Goal: Transaction & Acquisition: Purchase product/service

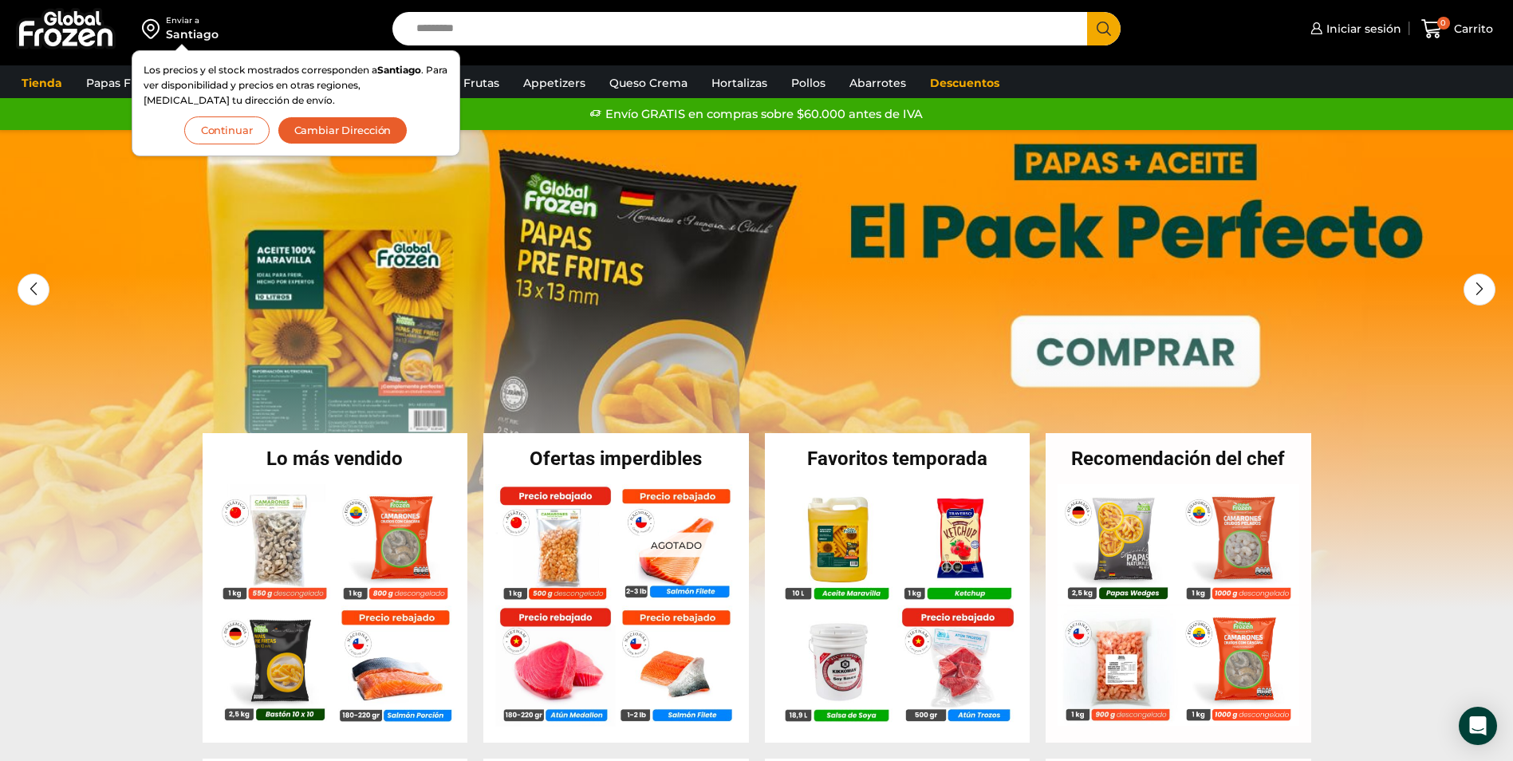
click at [354, 134] on button "Cambiar Dirección" at bounding box center [343, 130] width 131 height 28
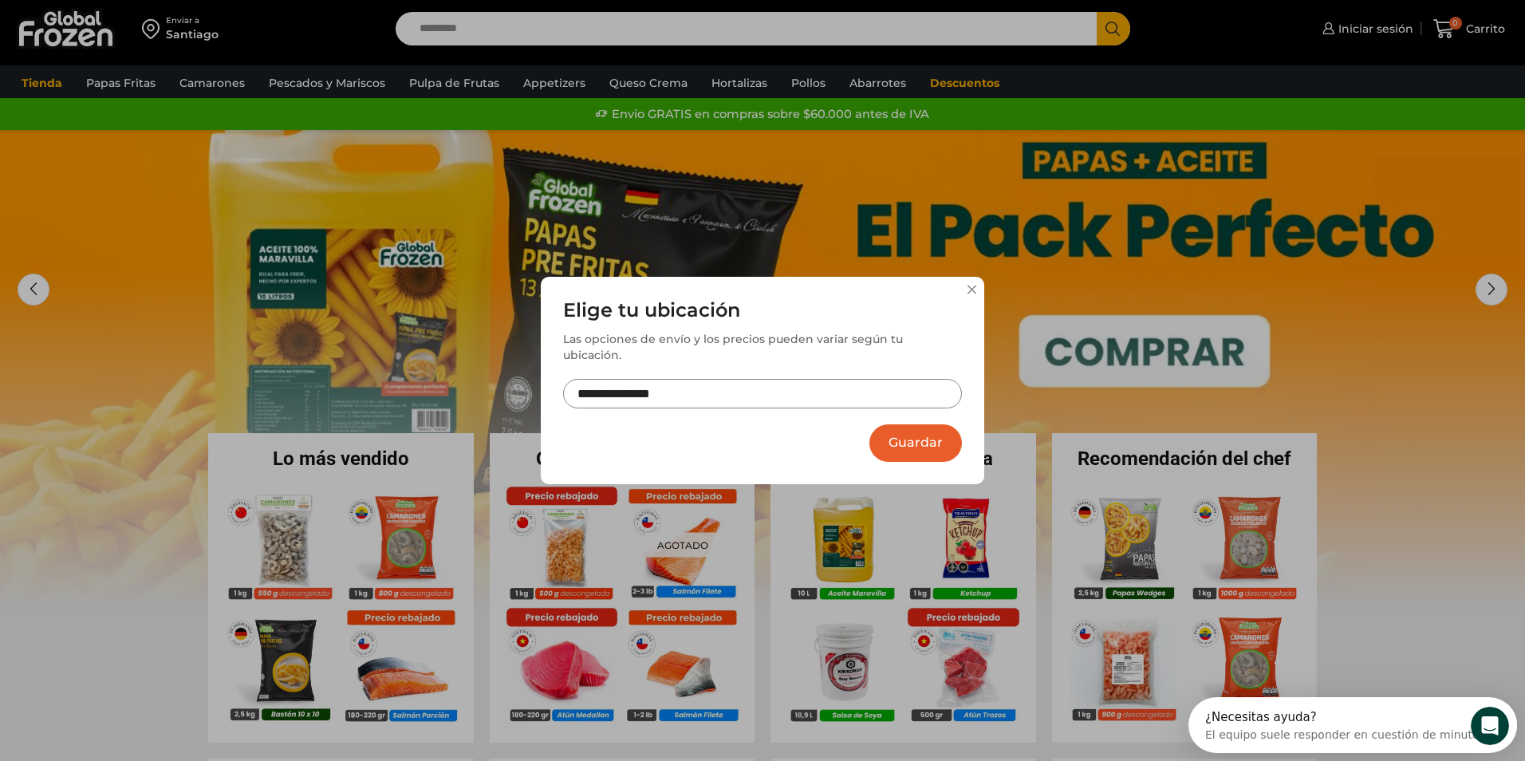
click at [967, 294] on button at bounding box center [972, 290] width 10 height 10
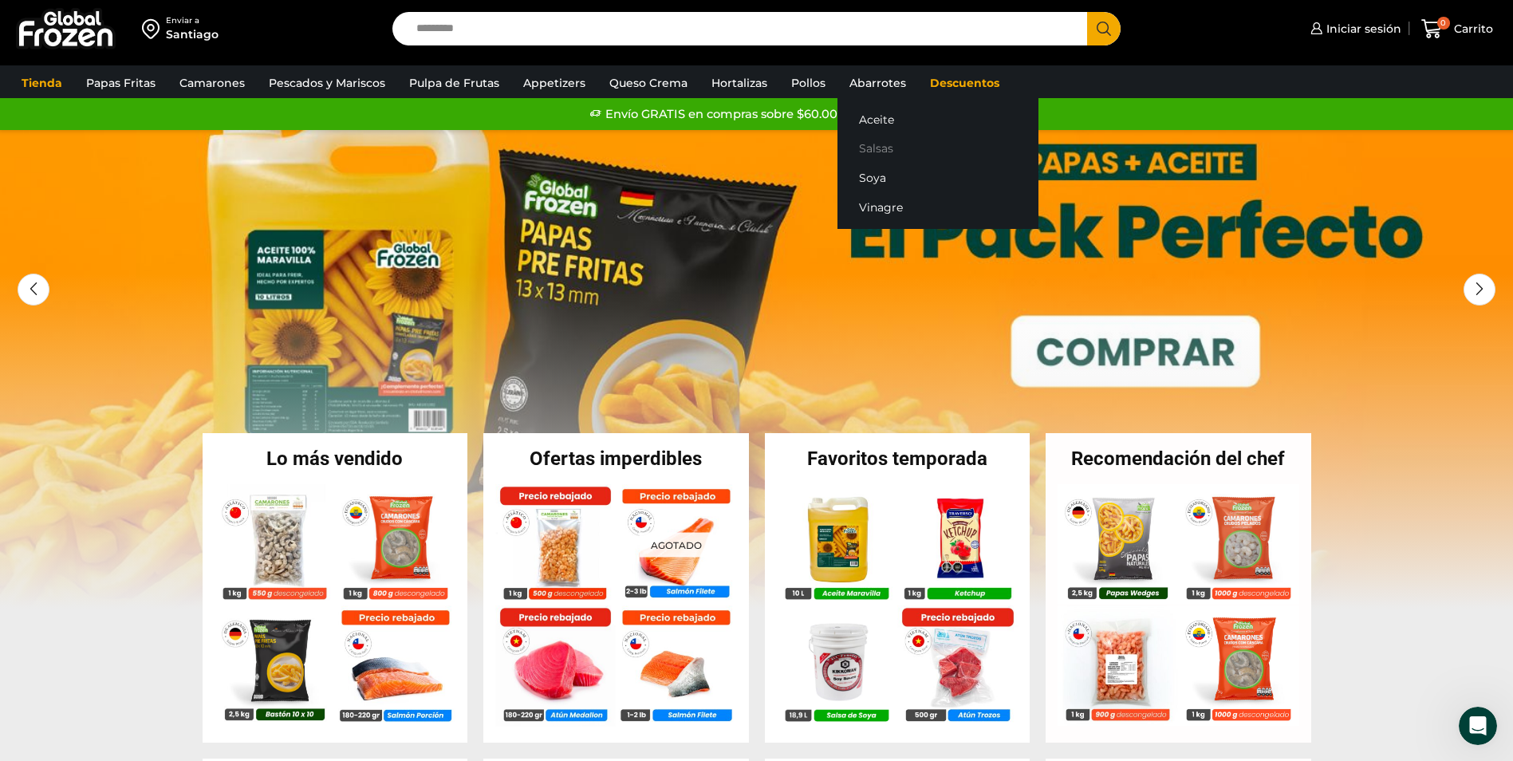
click at [870, 150] on link "Salsas" at bounding box center [938, 149] width 201 height 30
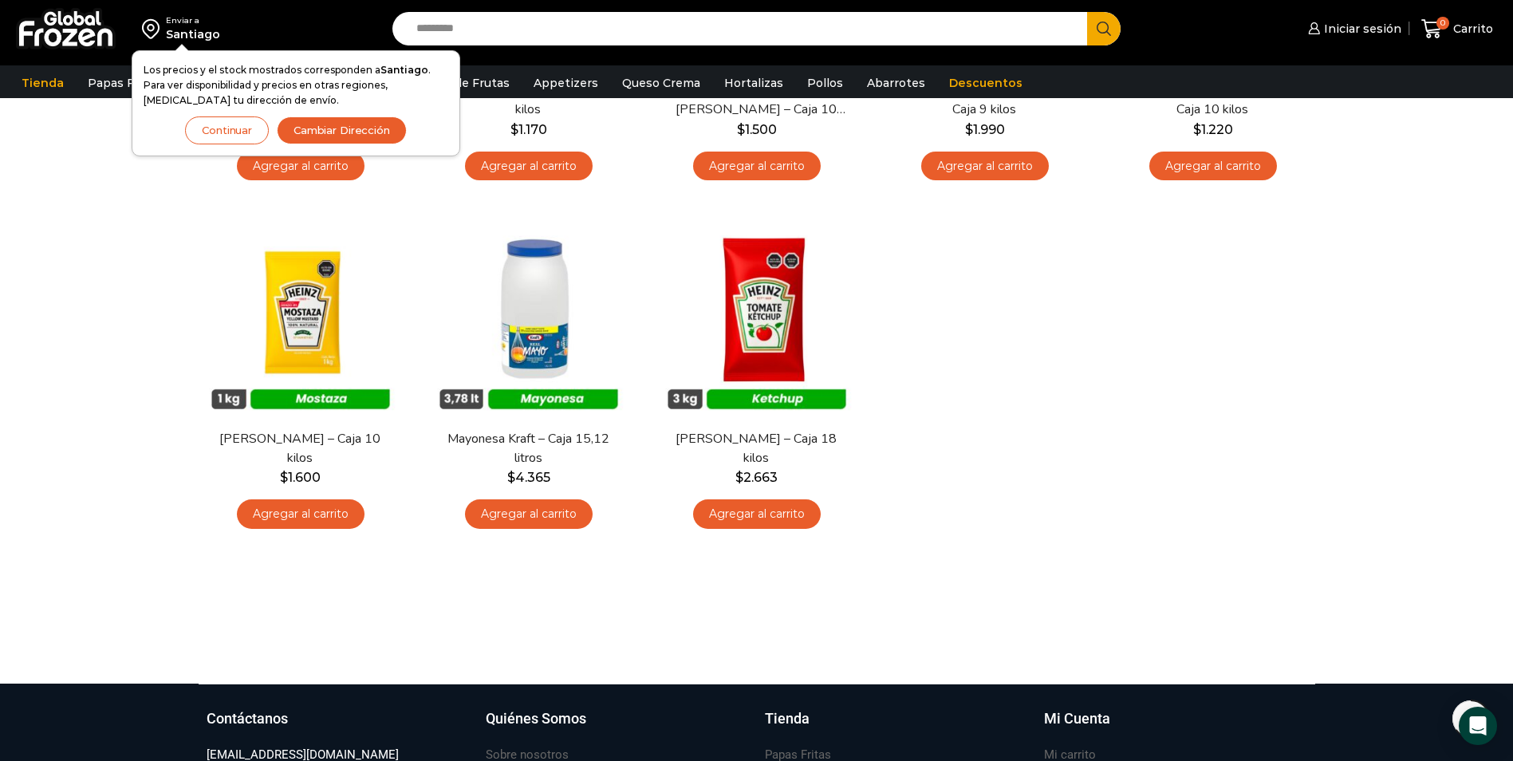
scroll to position [319, 0]
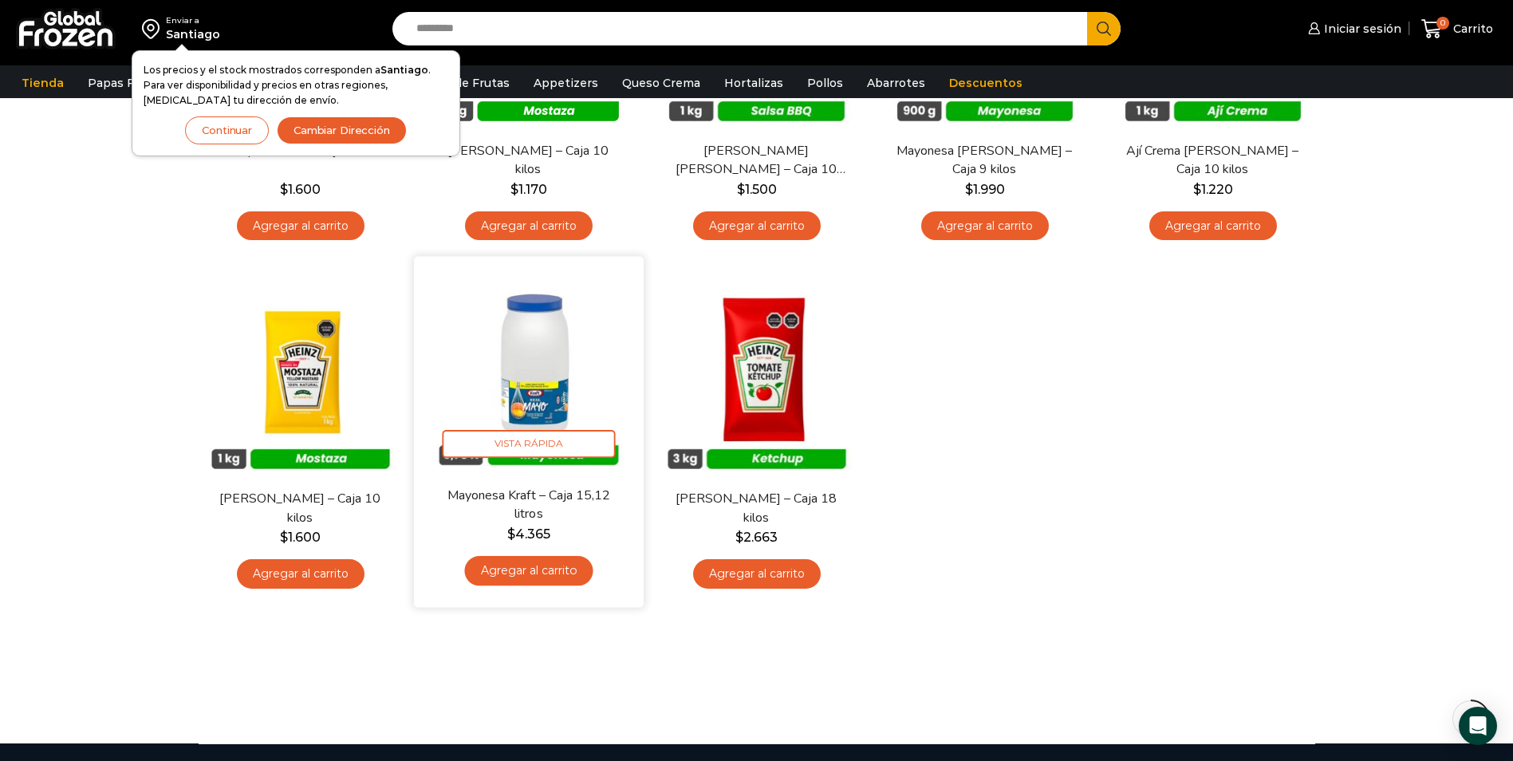
click at [565, 391] on img at bounding box center [529, 372] width 206 height 206
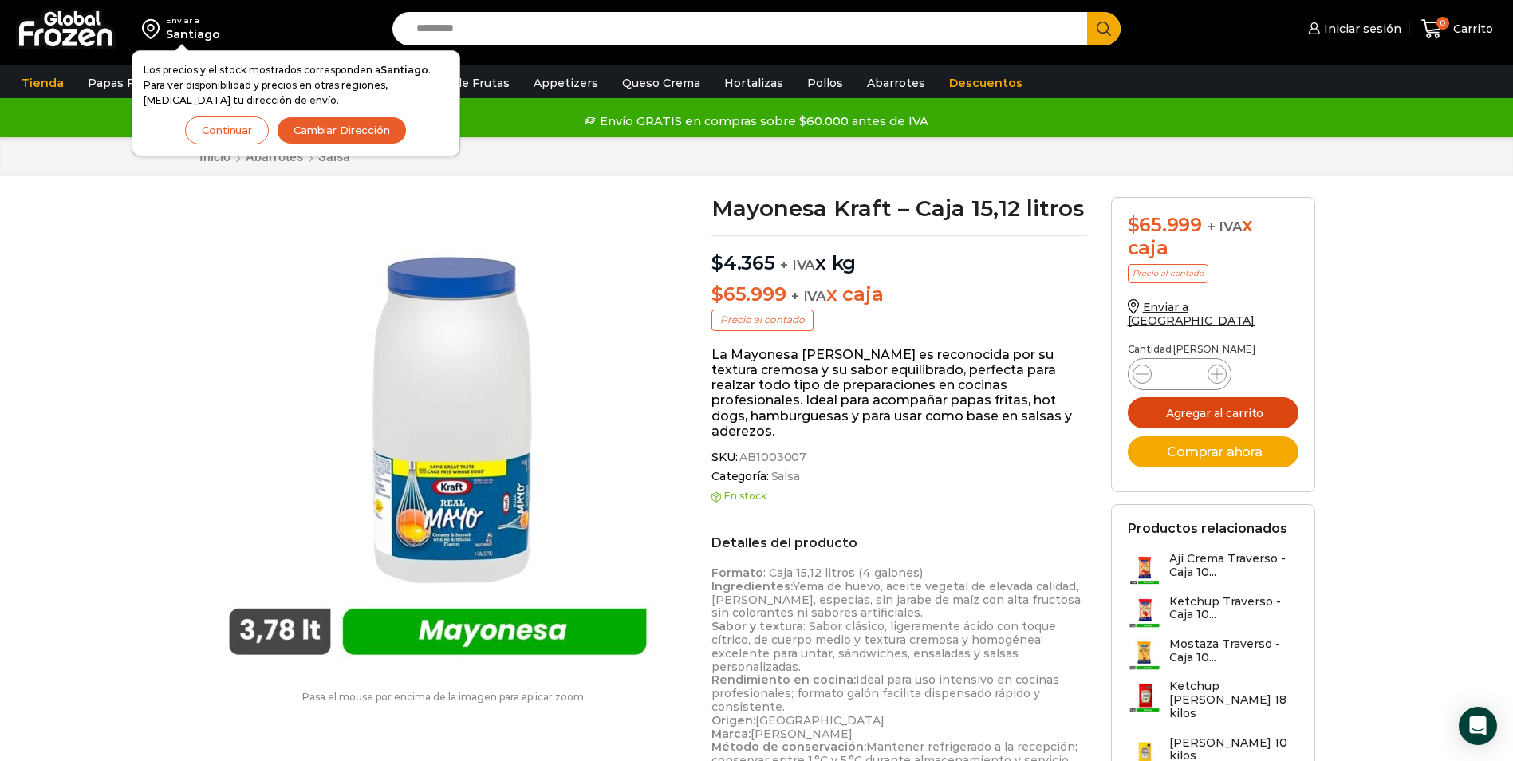
click at [1228, 408] on button "Agregar al carrito" at bounding box center [1213, 412] width 171 height 31
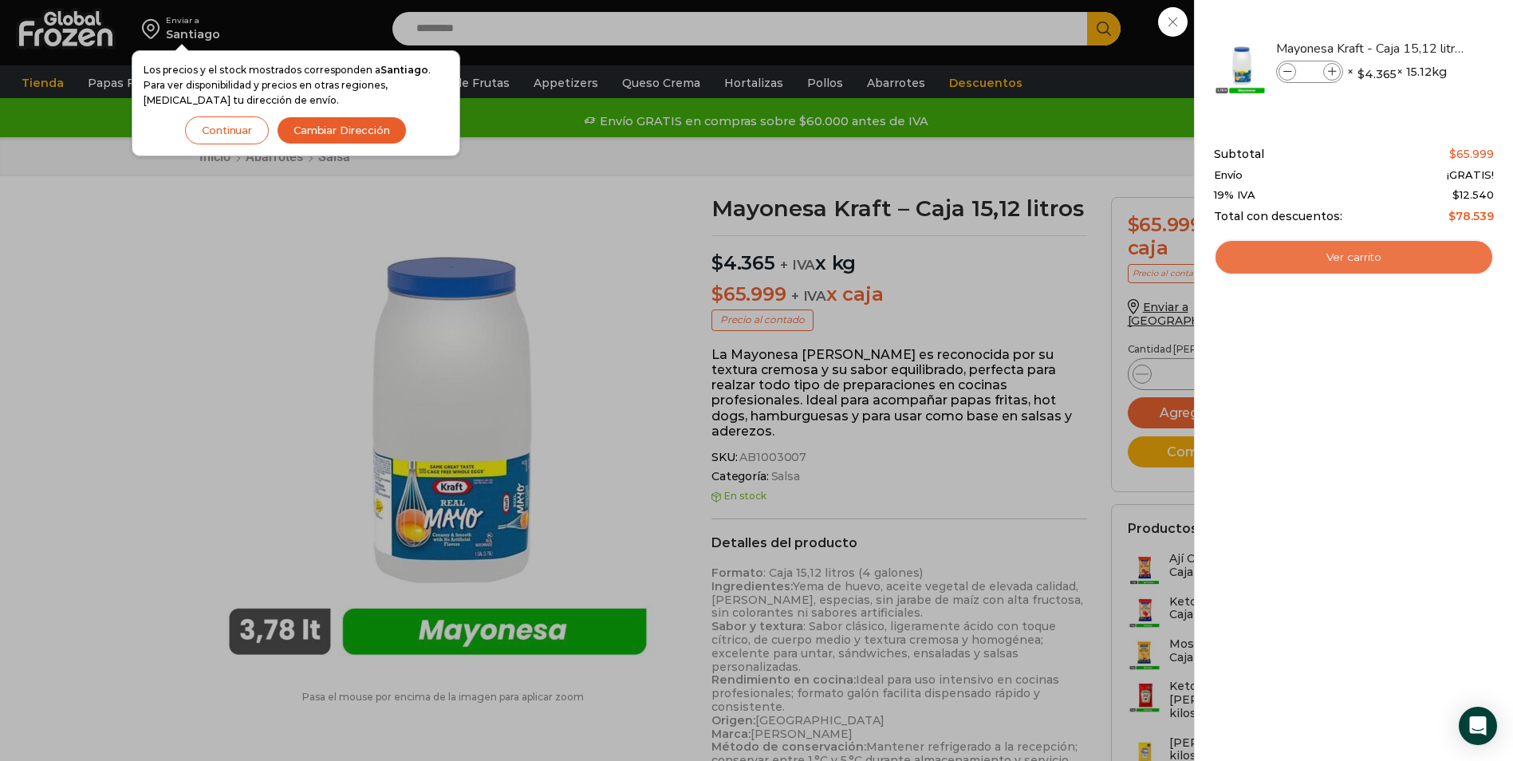
click at [1319, 259] on link "Ver carrito" at bounding box center [1354, 257] width 280 height 37
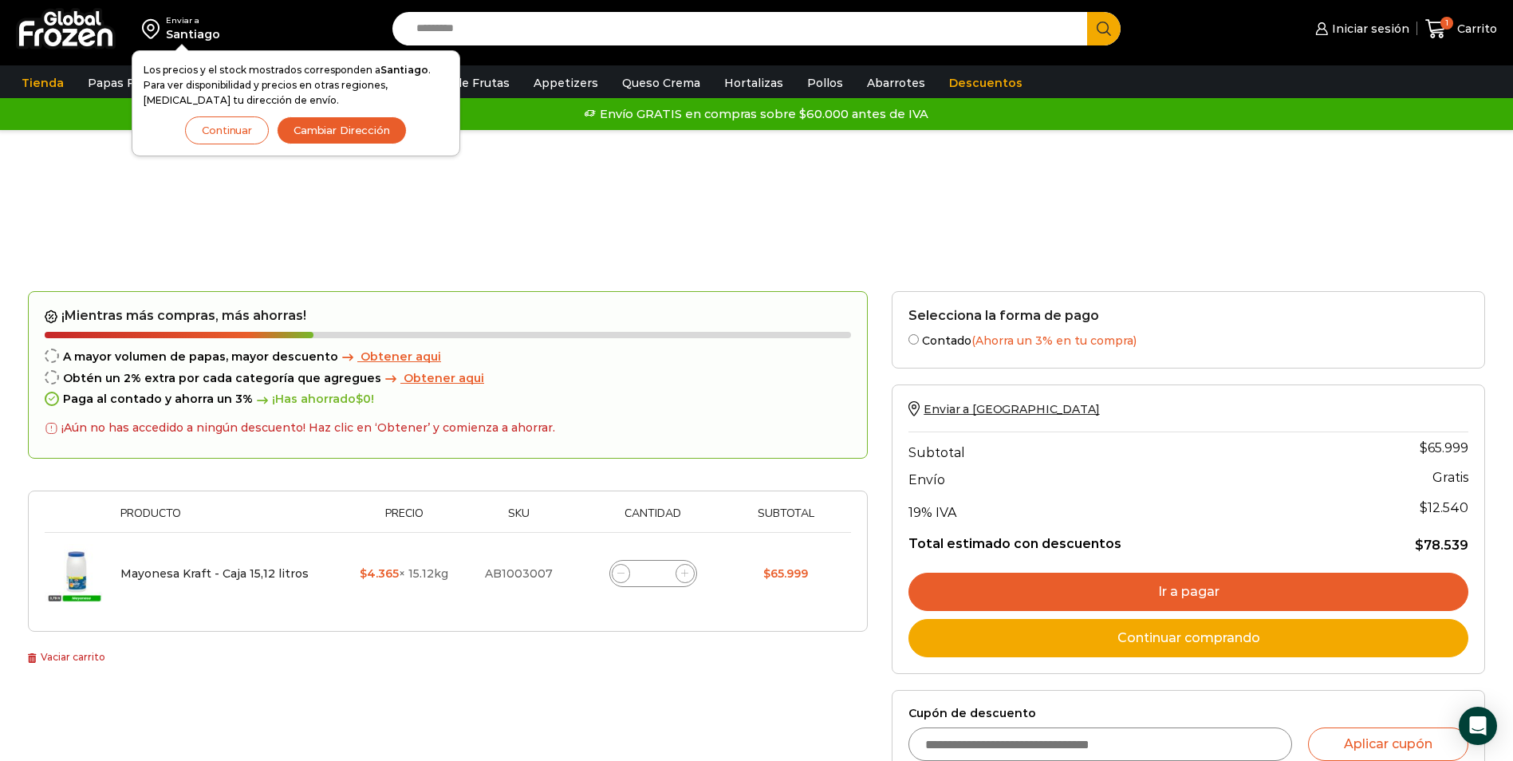
click at [249, 130] on button "Continuar" at bounding box center [227, 130] width 84 height 28
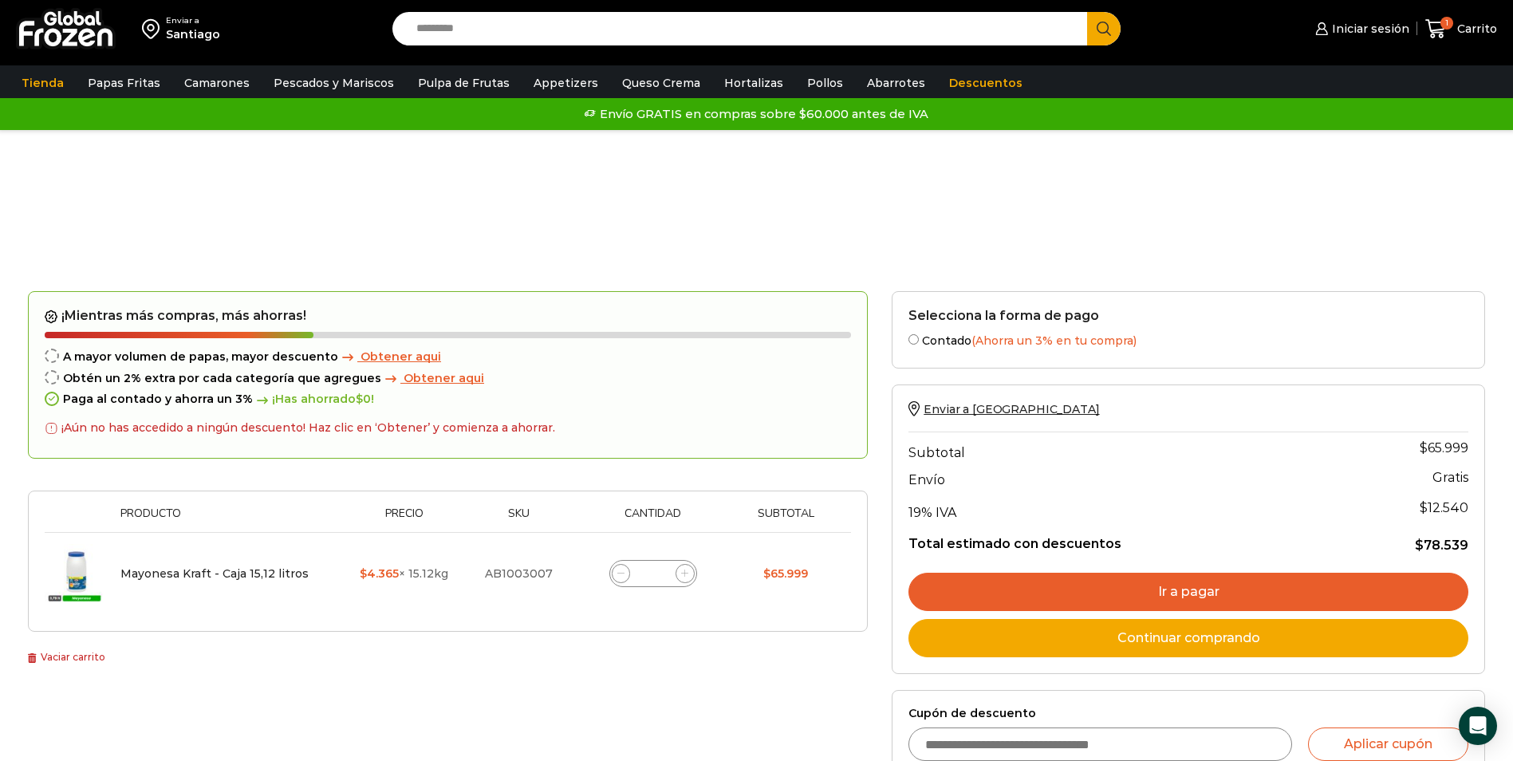
click at [1119, 593] on link "Ir a pagar" at bounding box center [1189, 592] width 560 height 38
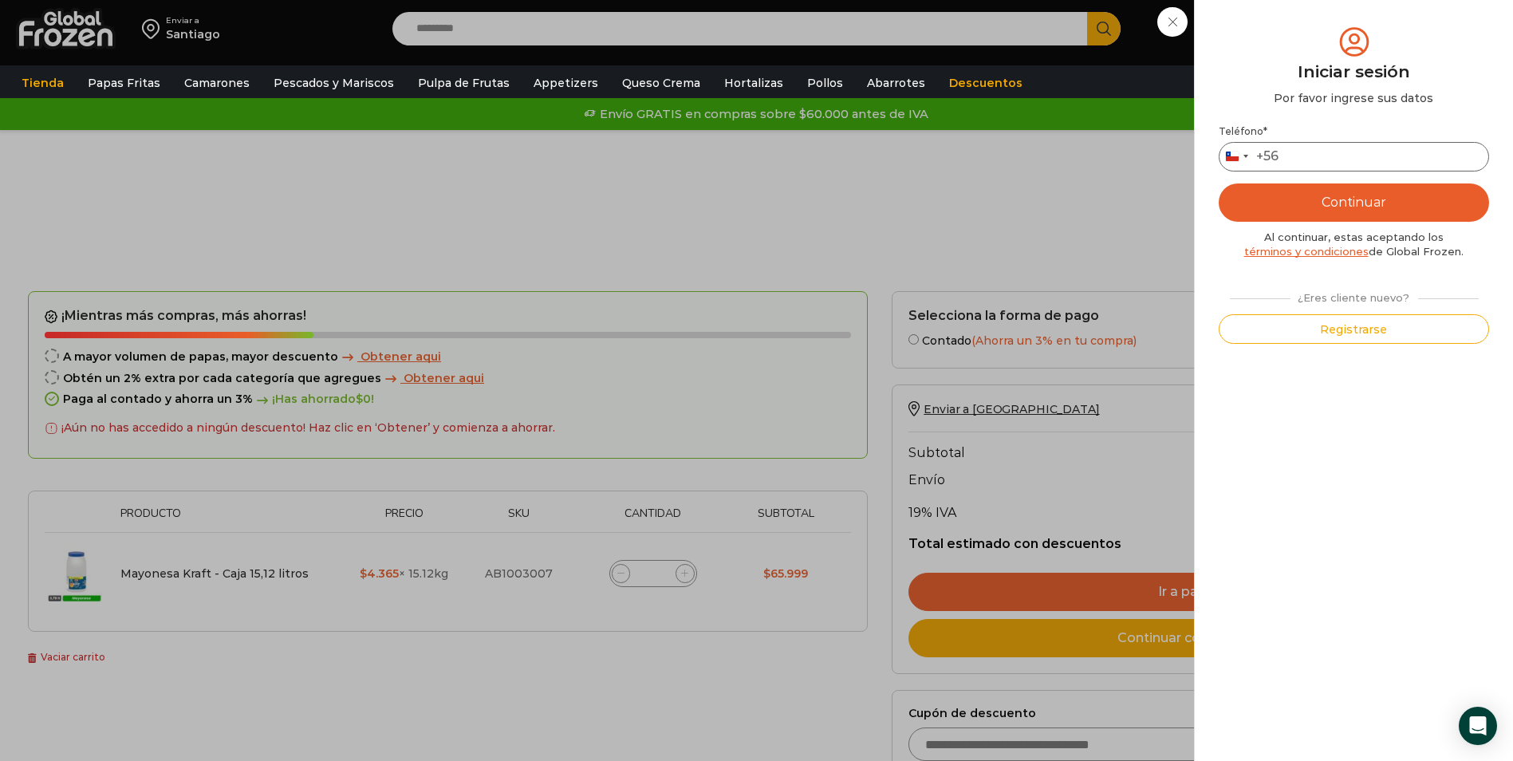
click at [1333, 164] on input "Teléfono *" at bounding box center [1354, 157] width 270 height 30
type input "*********"
type button "Enviar código"
click at [1334, 190] on button "Continuar" at bounding box center [1354, 202] width 270 height 38
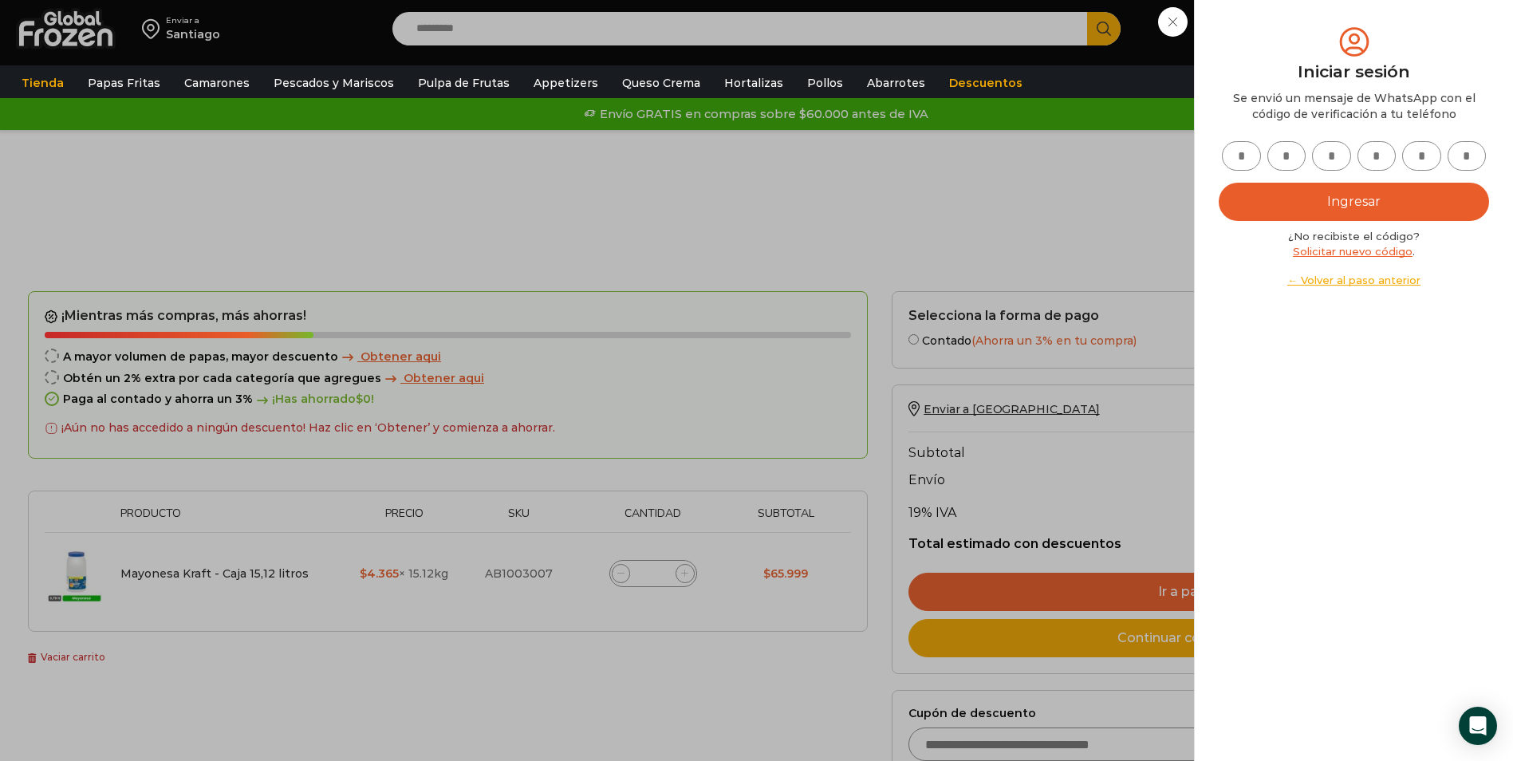
click at [1262, 154] on div at bounding box center [1354, 156] width 270 height 30
click at [1257, 154] on input "text" at bounding box center [1241, 156] width 39 height 30
type input "*"
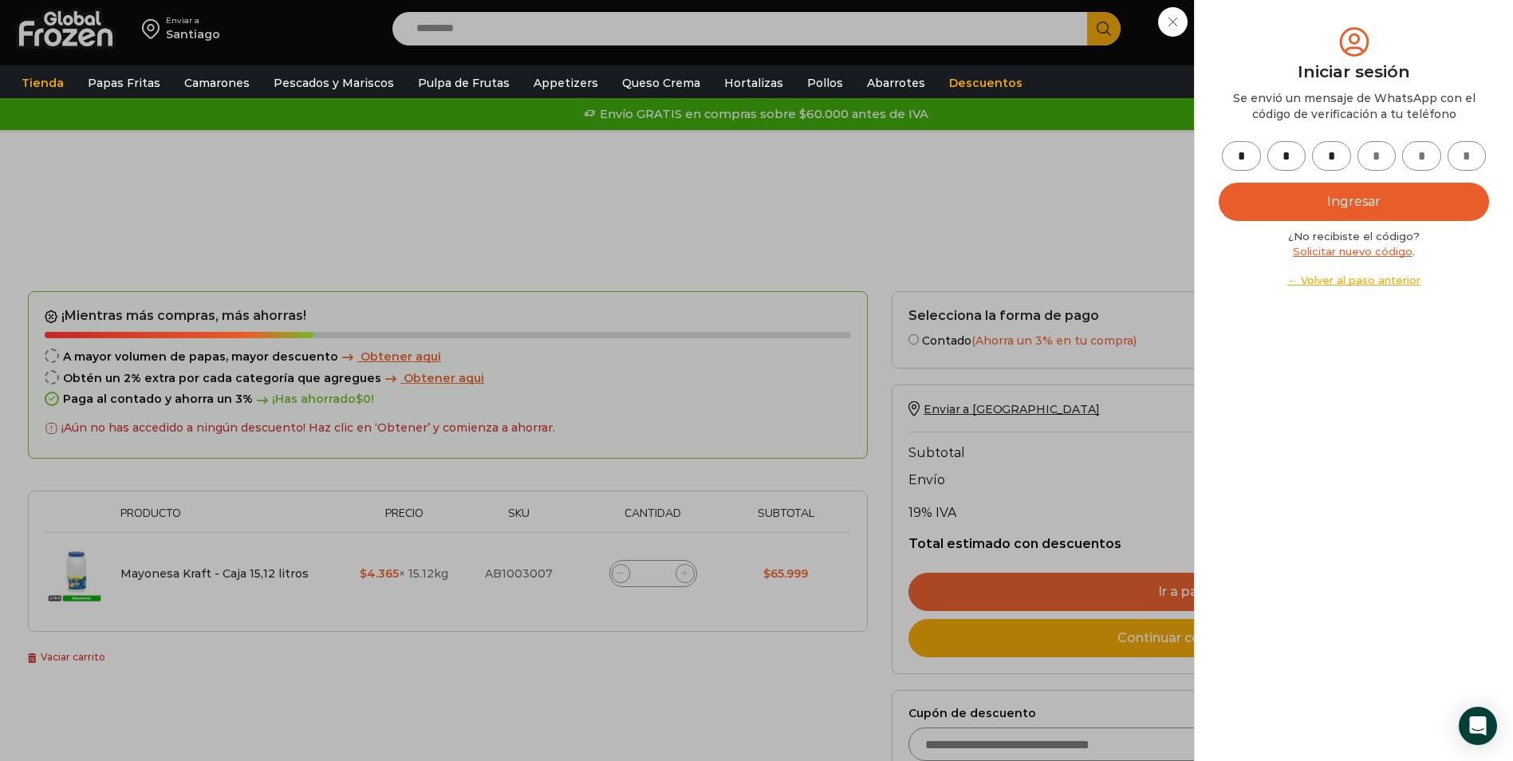
type input "*"
click at [1341, 213] on button "Ingresar" at bounding box center [1354, 202] width 270 height 38
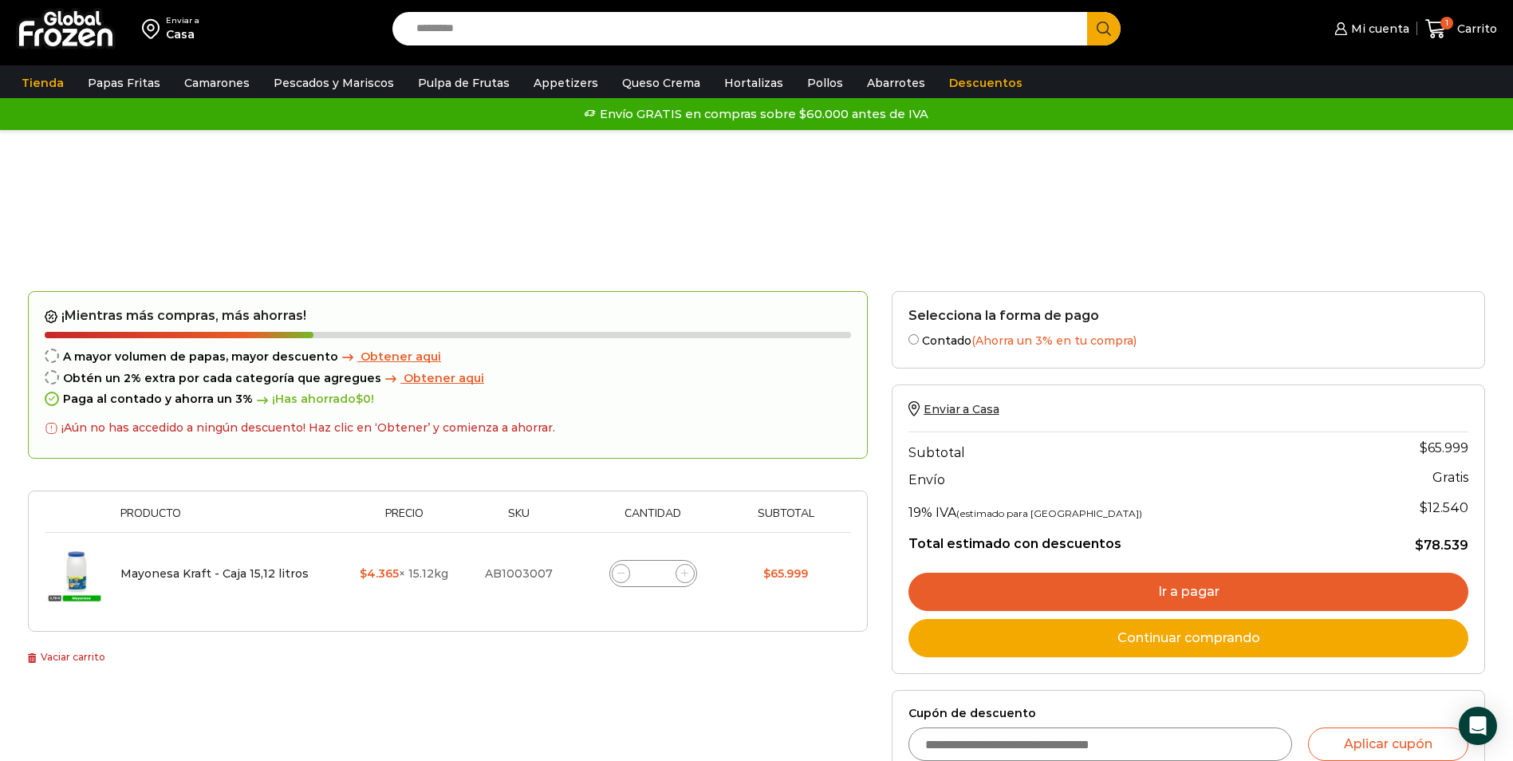
click at [1250, 590] on link "Ir a pagar" at bounding box center [1189, 592] width 560 height 38
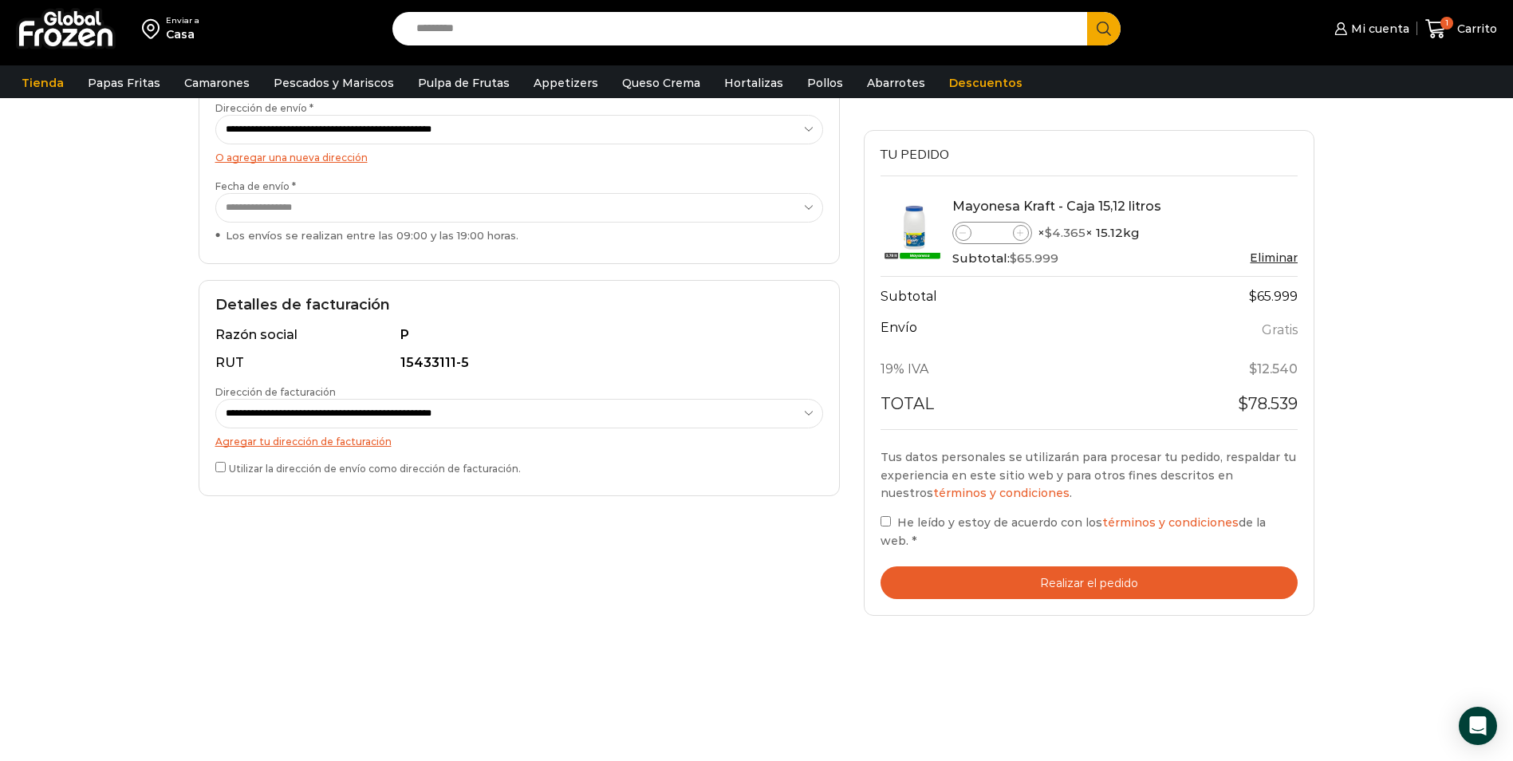
scroll to position [319, 0]
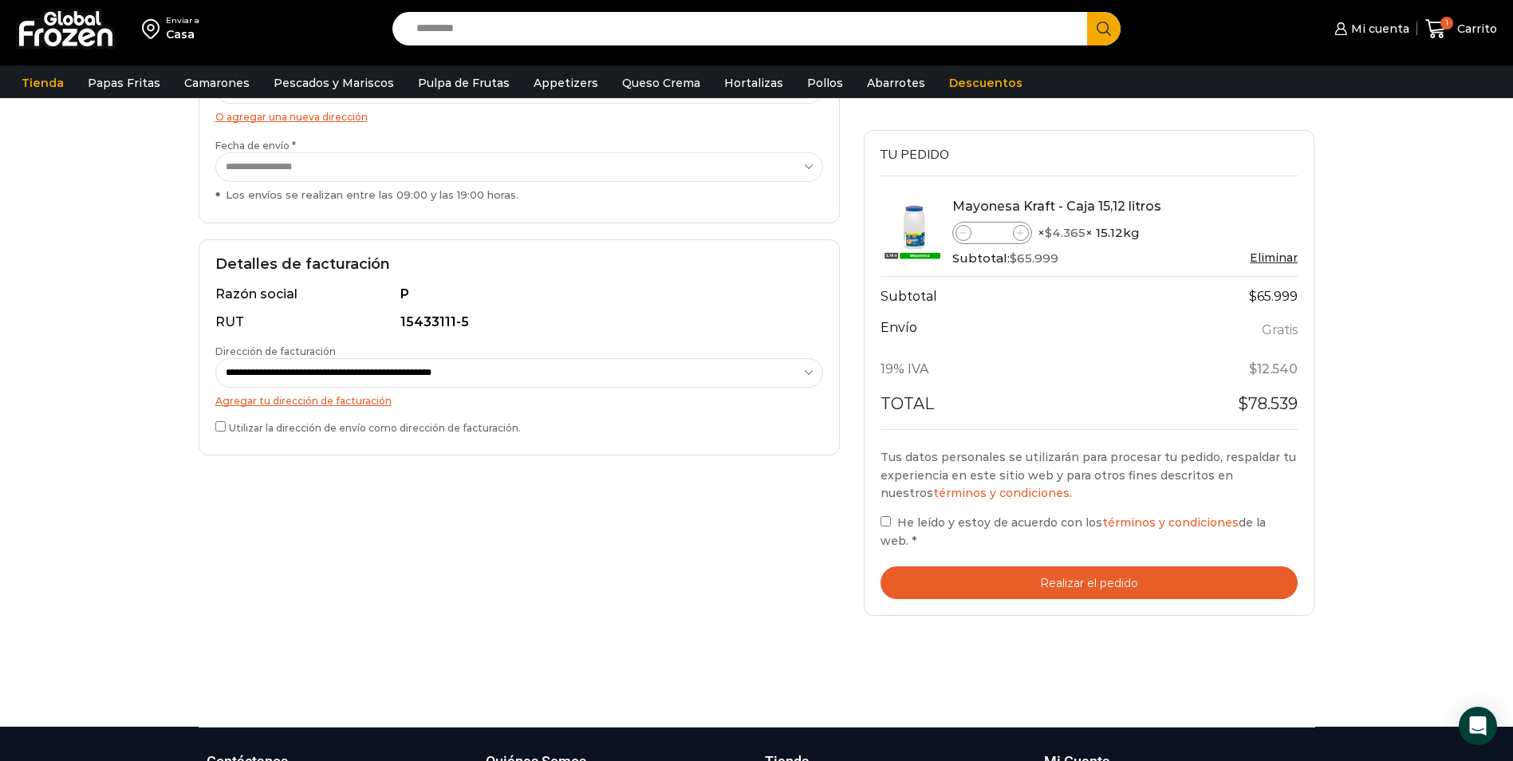
click at [964, 577] on button "Realizar el pedido" at bounding box center [1090, 582] width 418 height 33
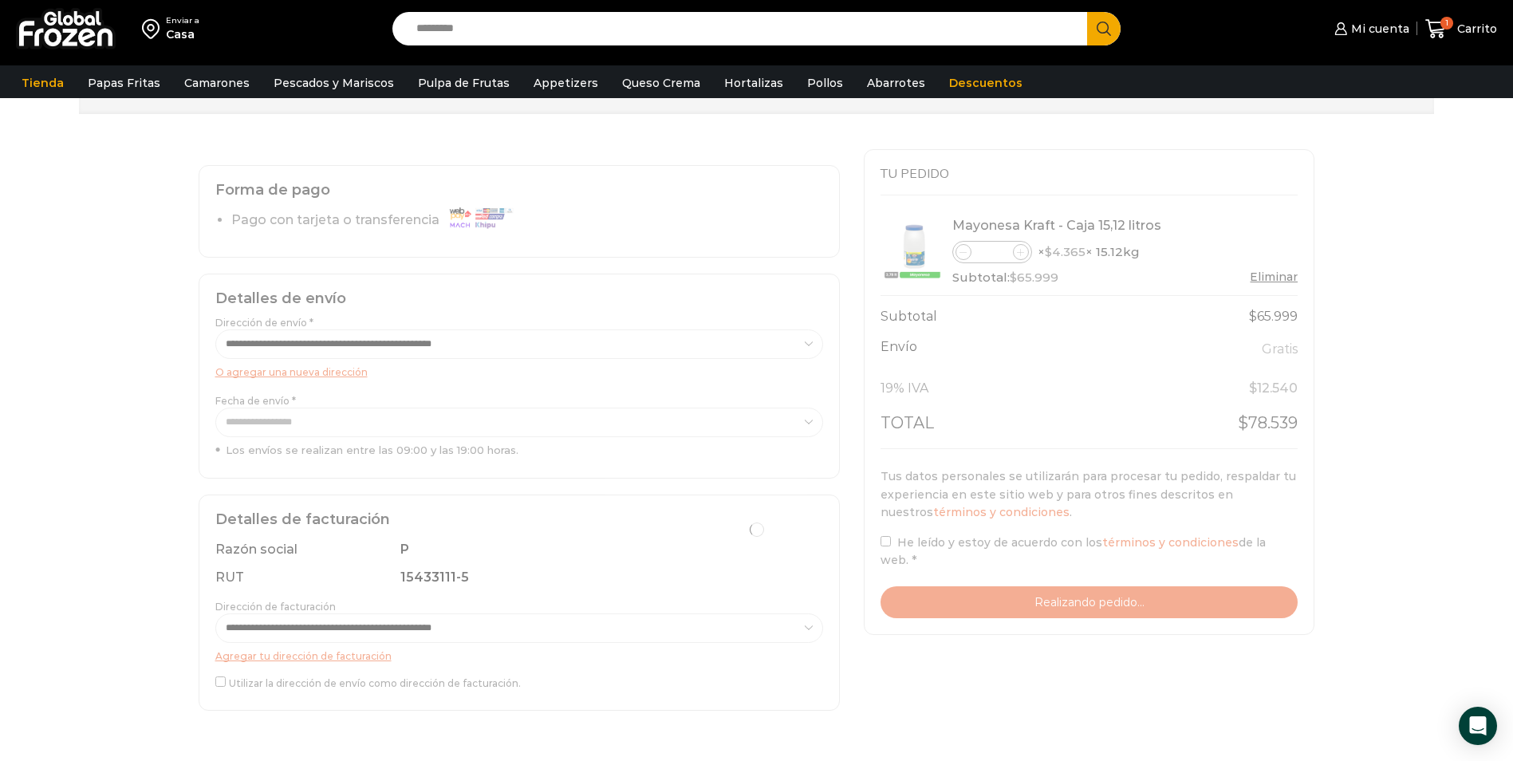
scroll to position [0, 0]
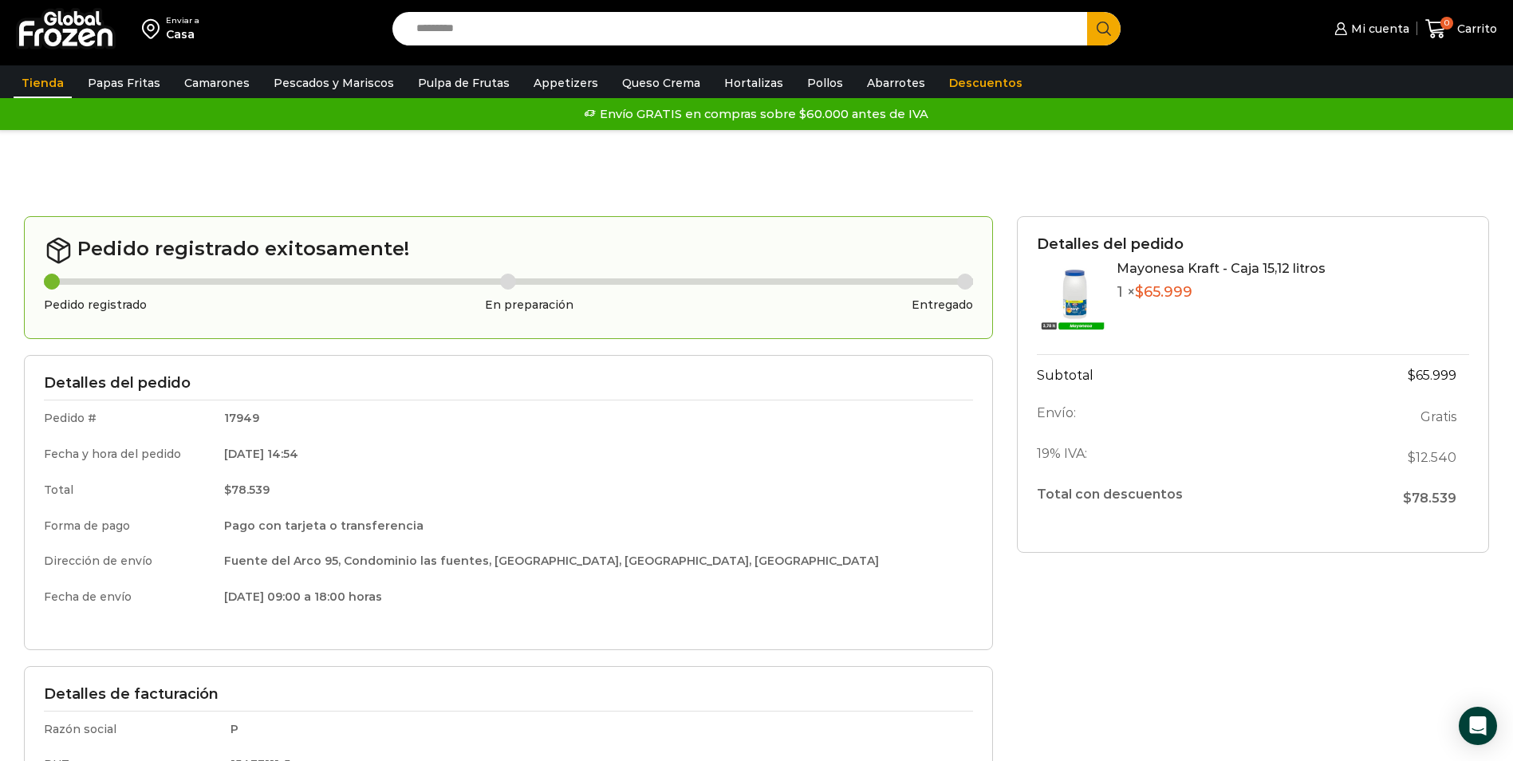
click at [47, 89] on link "Tienda" at bounding box center [43, 83] width 58 height 30
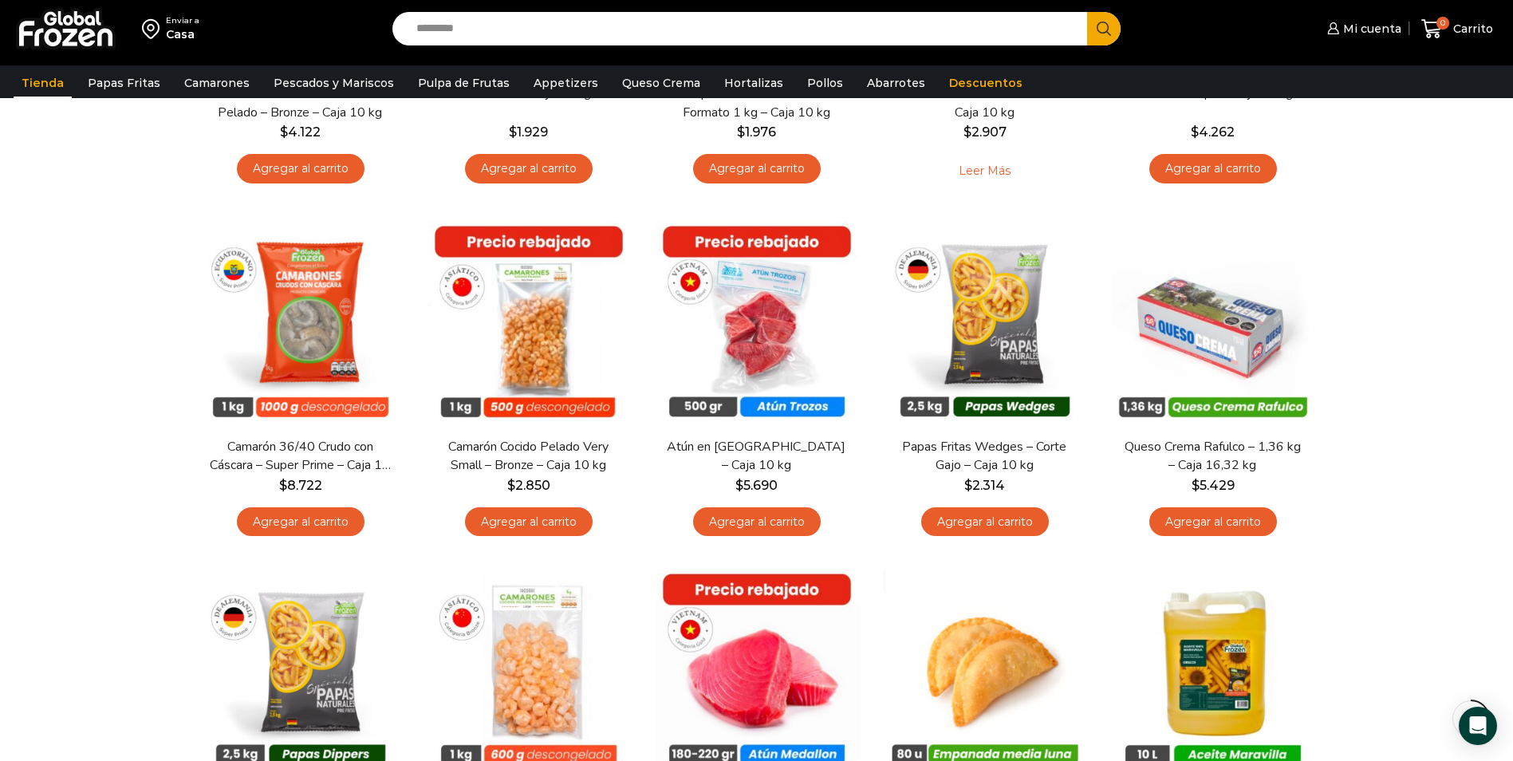
scroll to position [785, 0]
